Goal: Check status: Check status

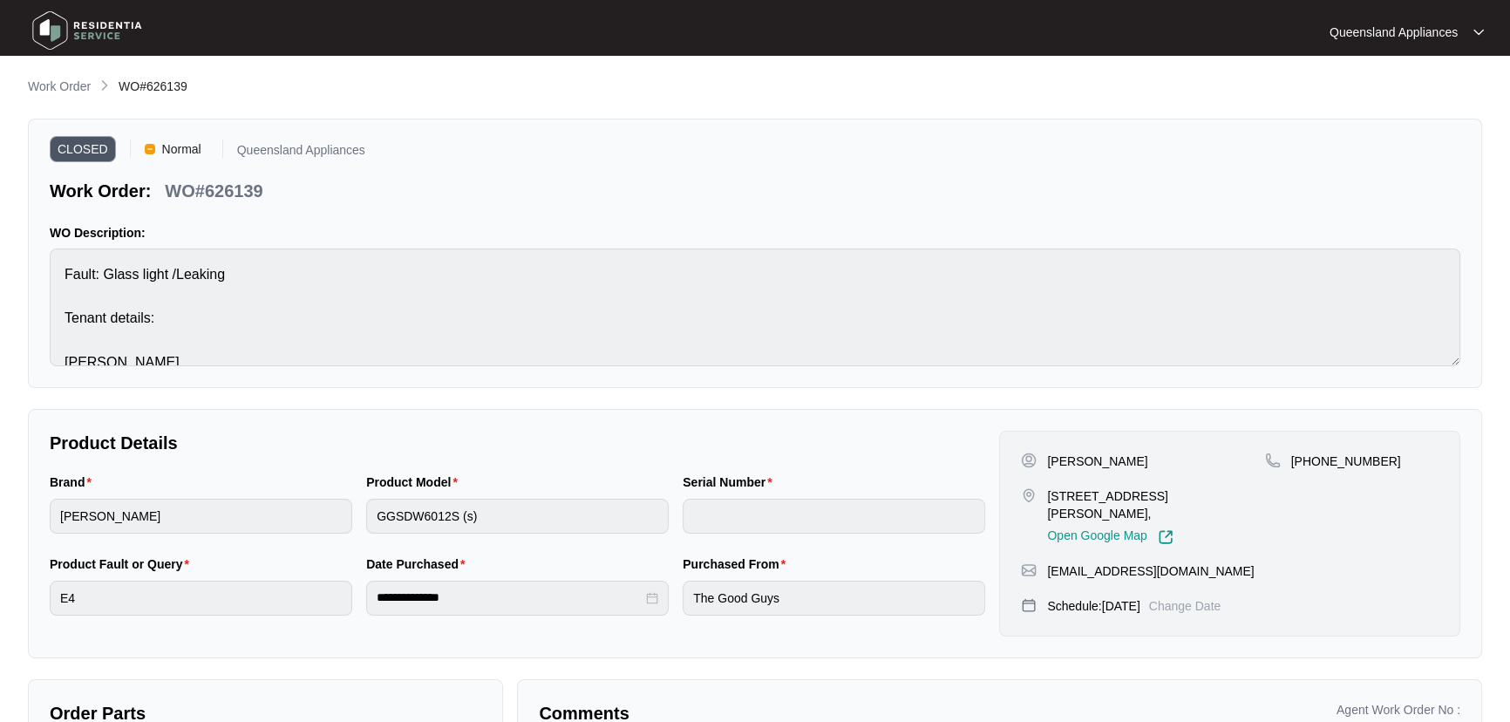
click at [73, 77] on li "Work Order" at bounding box center [59, 87] width 63 height 21
click at [72, 85] on p "Work Order" at bounding box center [59, 86] width 63 height 17
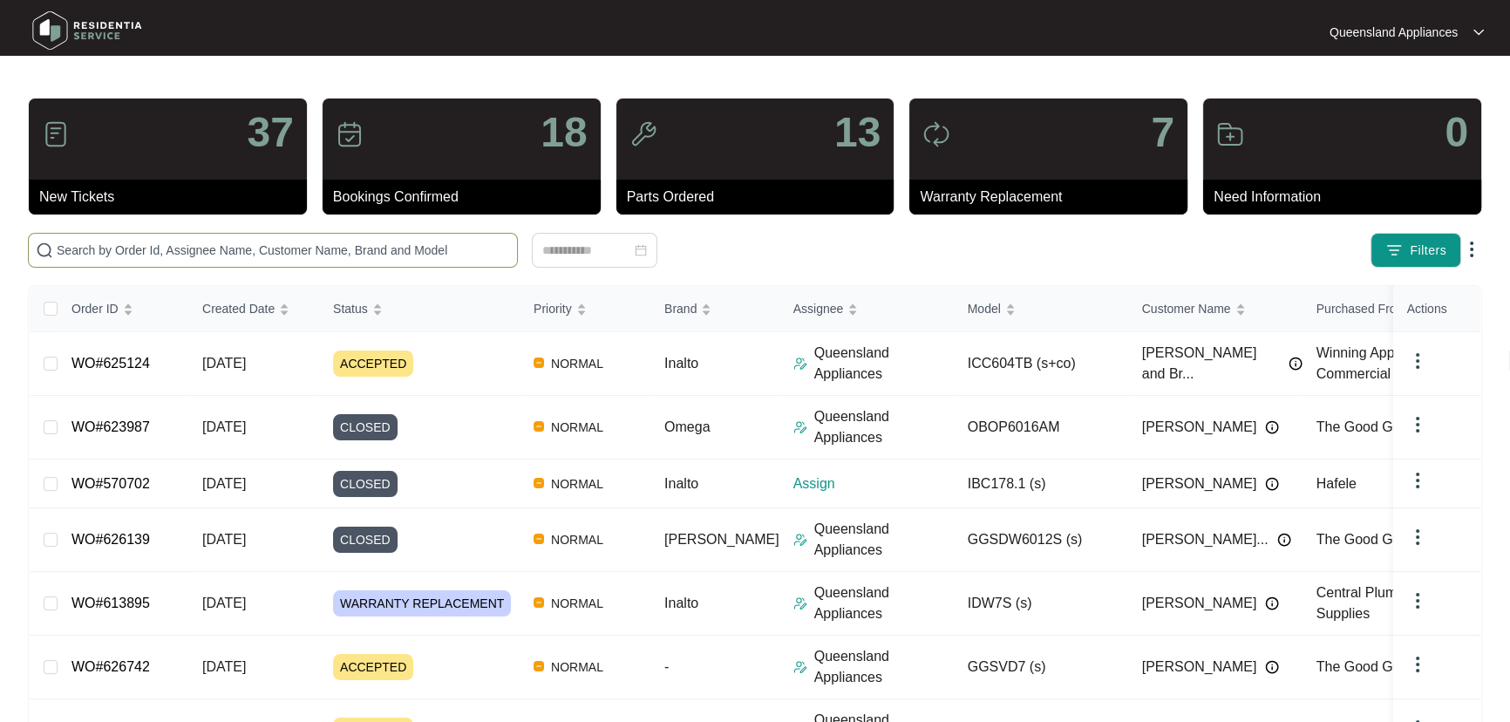
click at [334, 253] on input "text" at bounding box center [283, 250] width 453 height 19
paste input "623404"
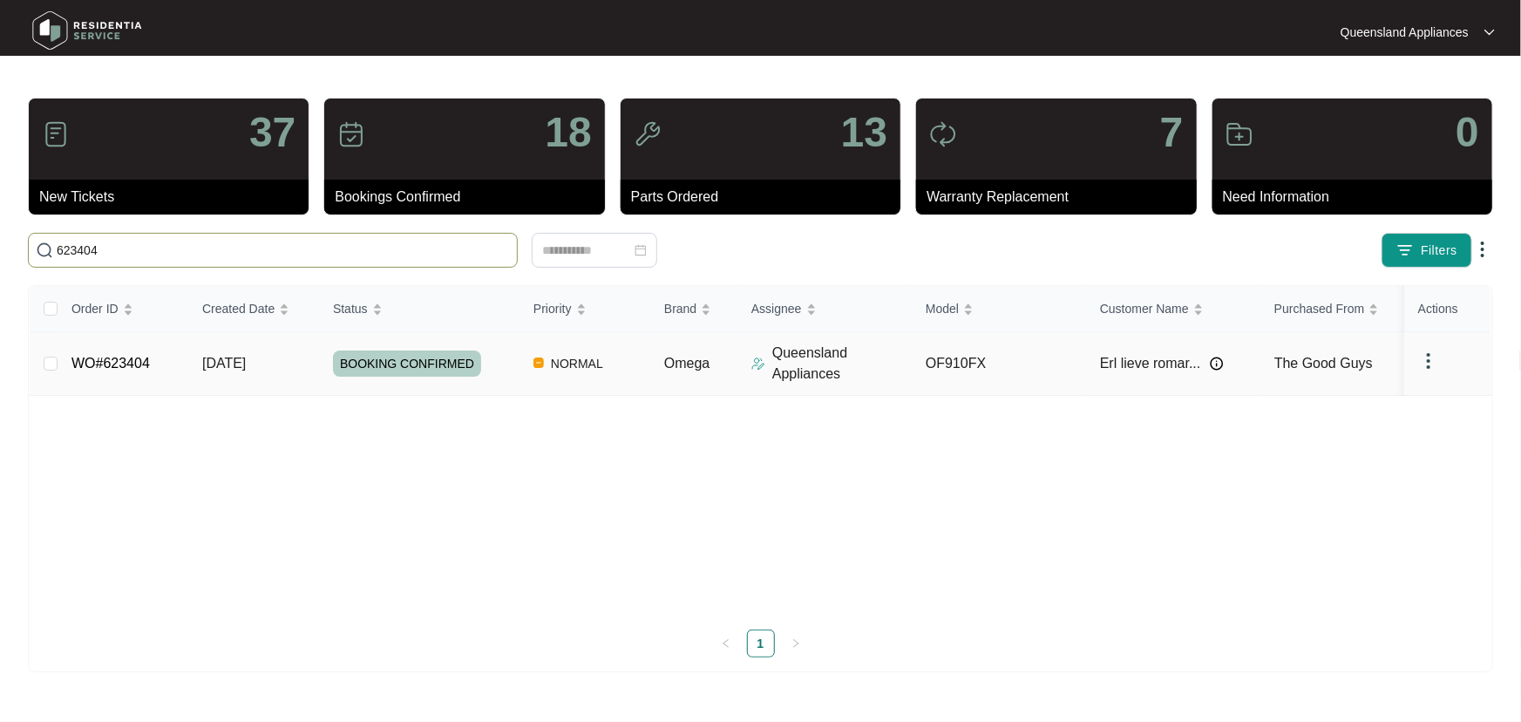
type input "623404"
click at [488, 369] on div "BOOKING CONFIRMED" at bounding box center [426, 363] width 187 height 26
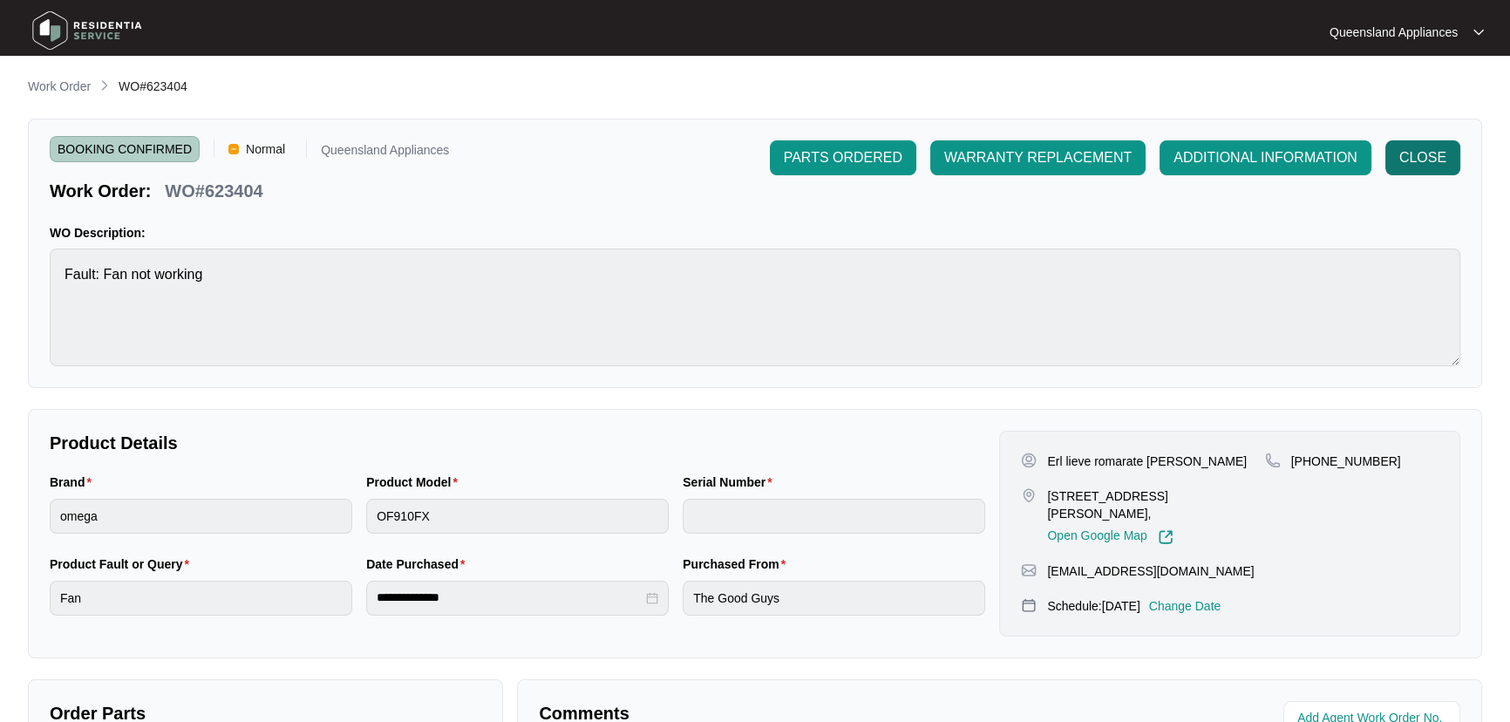
click at [1405, 158] on span "CLOSE" at bounding box center [1422, 157] width 47 height 21
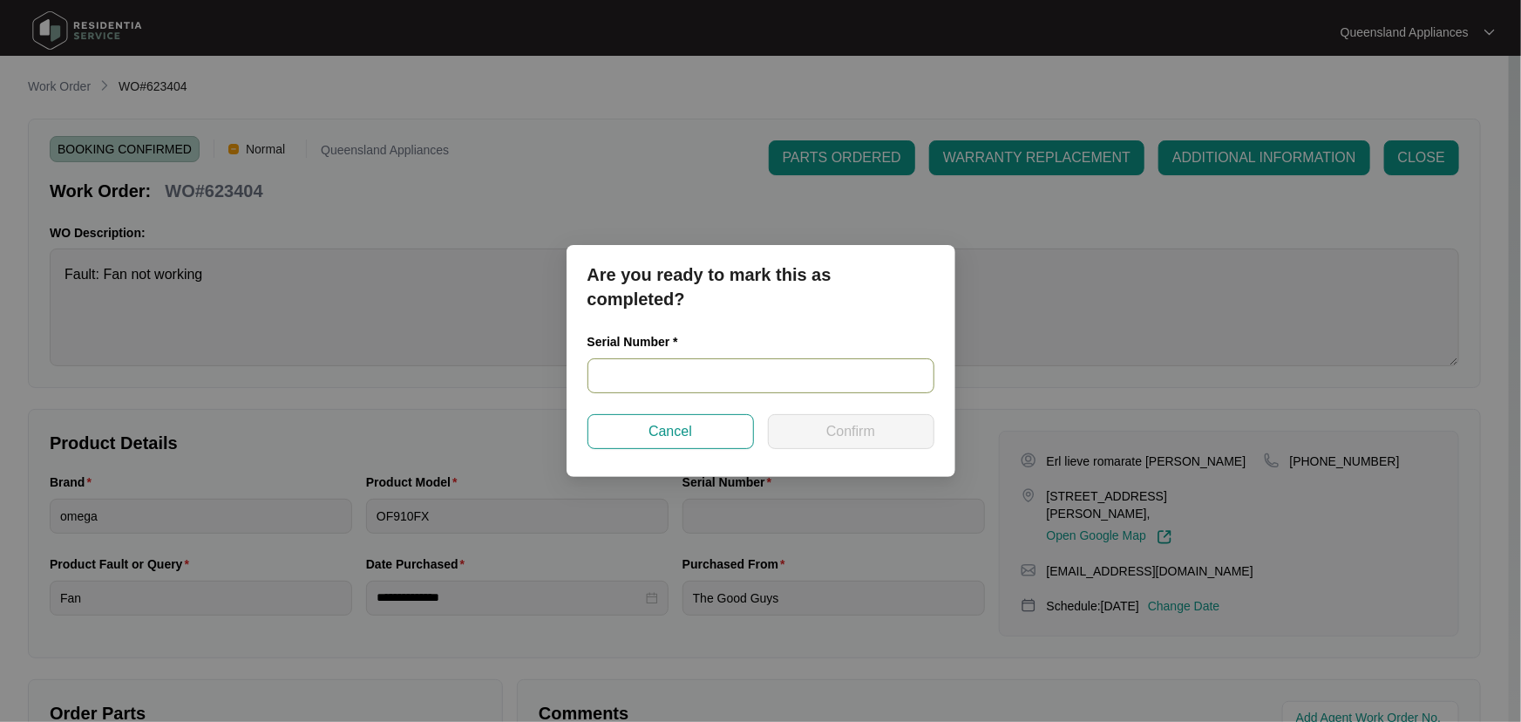
paste input "V0000403732012000227"
click at [812, 377] on input "V0000403732012000227" at bounding box center [761, 375] width 347 height 35
type input "V0000403732012000227"
click at [888, 415] on button "Confirm" at bounding box center [851, 431] width 167 height 35
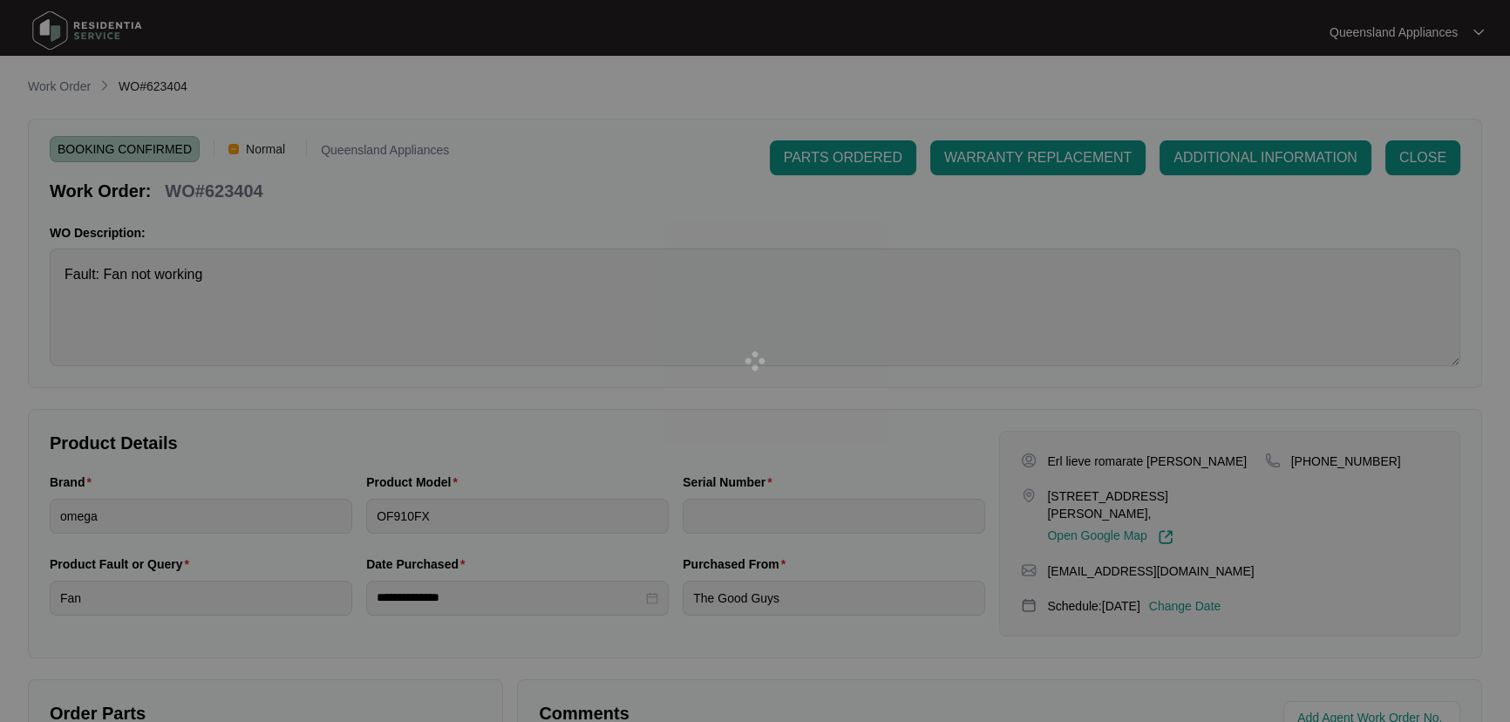
type input "V0000403732012000227"
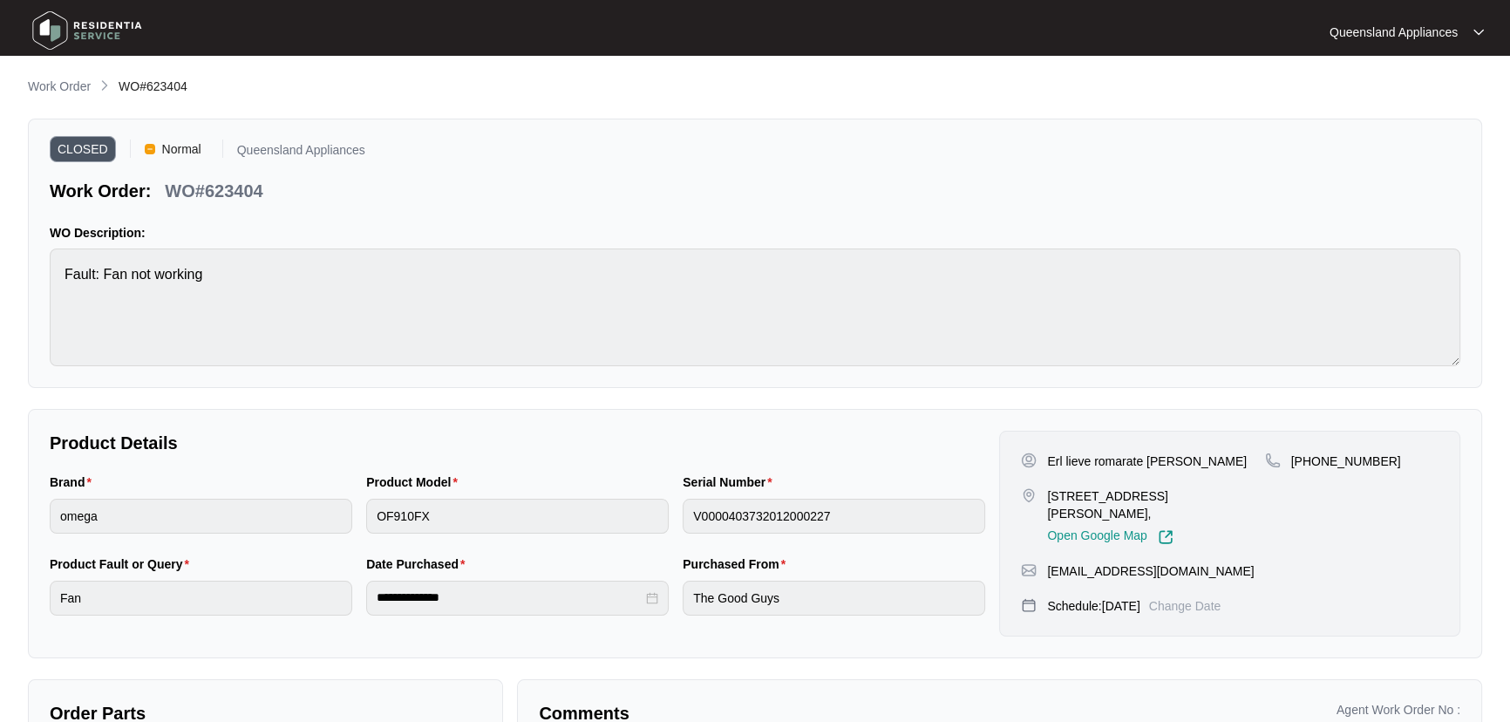
click at [1221, 153] on div "CLOSED Normal [GEOGRAPHIC_DATA] Appliances Work Order: WO#623404" at bounding box center [755, 171] width 1410 height 63
